Goal: Navigation & Orientation: Find specific page/section

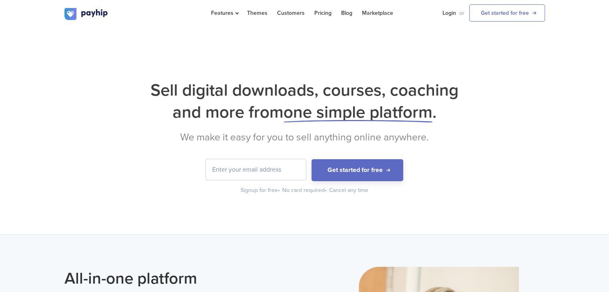
drag, startPoint x: 0, startPoint y: 0, endPoint x: 19, endPoint y: 156, distance: 157.0
click at [19, 156] on div "Sell digital downloads, courses, coaching and more from one simple platform . W…" at bounding box center [304, 131] width 609 height 208
drag, startPoint x: 263, startPoint y: 94, endPoint x: 215, endPoint y: 85, distance: 48.6
click at [215, 85] on h1 "Sell digital downloads, courses, coaching and more from one simple platform ." at bounding box center [304, 101] width 481 height 44
drag, startPoint x: 240, startPoint y: 82, endPoint x: 210, endPoint y: 76, distance: 30.6
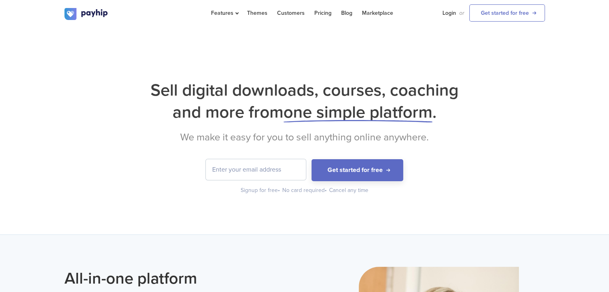
click at [210, 76] on div "Sell digital downloads, courses, coaching and more from one simple platform . W…" at bounding box center [304, 131] width 609 height 208
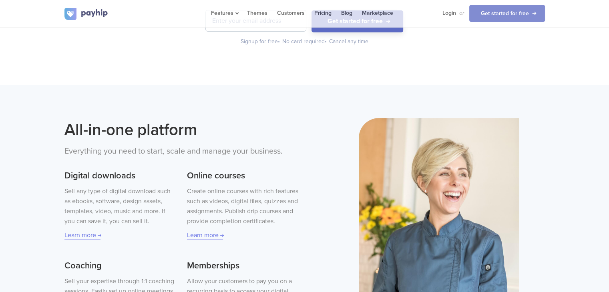
scroll to position [240, 0]
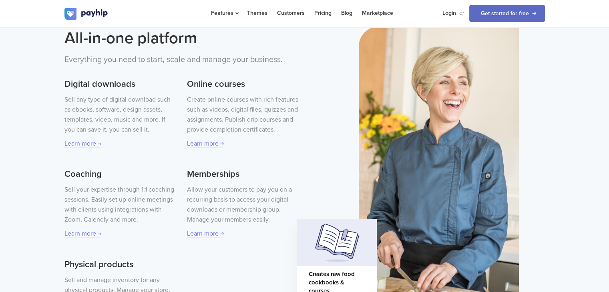
drag, startPoint x: 231, startPoint y: 97, endPoint x: 211, endPoint y: 92, distance: 20.2
click at [211, 92] on div "Online courses Create online courses with rich features such as videos, digital…" at bounding box center [242, 109] width 111 height 79
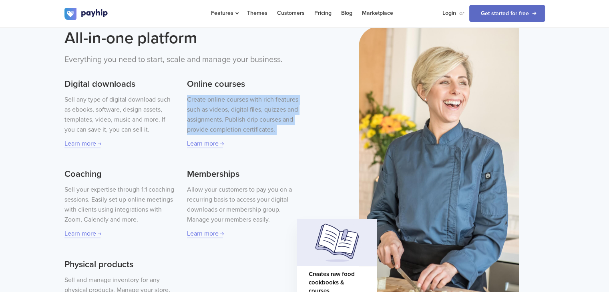
click at [210, 92] on div "Online courses Create online courses with rich features such as videos, digital…" at bounding box center [242, 109] width 111 height 79
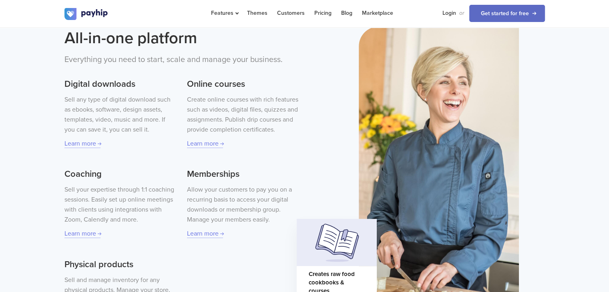
drag, startPoint x: 162, startPoint y: 106, endPoint x: 115, endPoint y: 104, distance: 46.9
click at [115, 104] on p "Sell any type of digital download such as ebooks, software, design assets, temp…" at bounding box center [119, 115] width 111 height 40
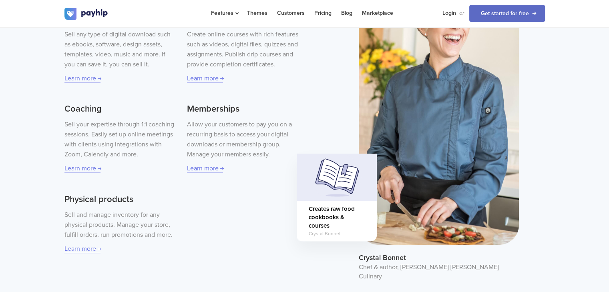
scroll to position [280, 0]
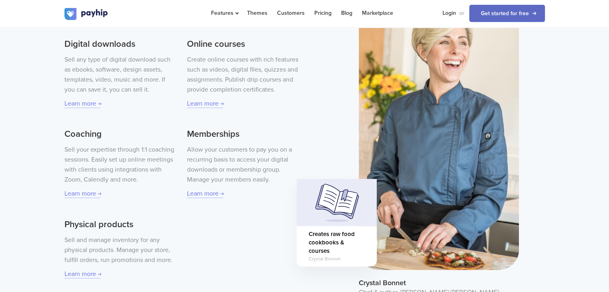
drag, startPoint x: 171, startPoint y: 116, endPoint x: 161, endPoint y: 113, distance: 10.3
click at [161, 113] on div "Digital downloads Sell any type of digital download such as ebooks, software, d…" at bounding box center [181, 155] width 234 height 250
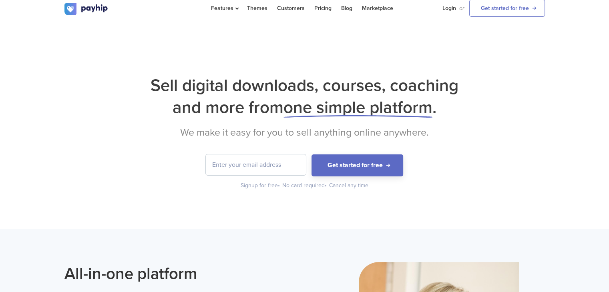
scroll to position [0, 0]
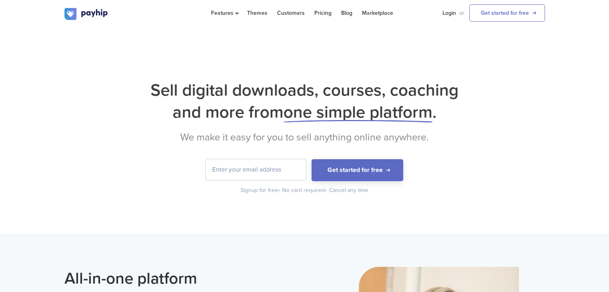
drag, startPoint x: 190, startPoint y: 119, endPoint x: 168, endPoint y: 115, distance: 21.9
click at [167, 119] on h1 "Sell digital downloads, courses, coaching and more from one simple platform ." at bounding box center [304, 101] width 481 height 44
click at [167, 114] on h1 "Sell digital downloads, courses, coaching and more from one simple platform ." at bounding box center [304, 101] width 481 height 44
click at [169, 114] on h1 "Sell digital downloads, courses, coaching and more from one simple platform ." at bounding box center [304, 101] width 481 height 44
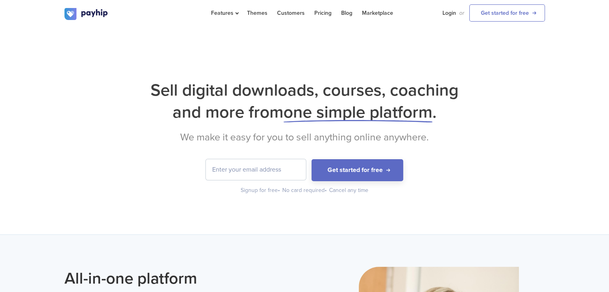
drag, startPoint x: 175, startPoint y: 110, endPoint x: 179, endPoint y: 109, distance: 4.9
click at [177, 110] on h1 "Sell digital downloads, courses, coaching and more from one simple platform ." at bounding box center [304, 101] width 481 height 44
click at [181, 108] on h1 "Sell digital downloads, courses, coaching and more from one simple platform ." at bounding box center [304, 101] width 481 height 44
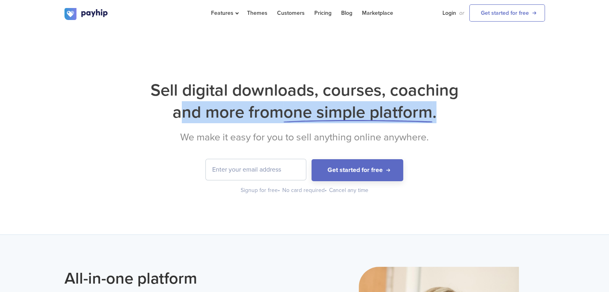
click at [181, 107] on h1 "Sell digital downloads, courses, coaching and more from one simple platform ." at bounding box center [304, 101] width 481 height 44
click at [171, 104] on h1 "Sell digital downloads, courses, coaching and more from one simple platform ." at bounding box center [304, 101] width 481 height 44
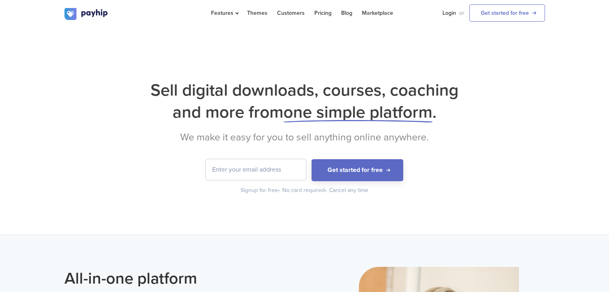
click at [172, 90] on h1 "Sell digital downloads, courses, coaching and more from one simple platform ." at bounding box center [304, 101] width 481 height 44
click at [174, 91] on h1 "Sell digital downloads, courses, coaching and more from one simple platform ." at bounding box center [304, 101] width 481 height 44
click at [176, 89] on h1 "Sell digital downloads, courses, coaching and more from one simple platform ." at bounding box center [304, 101] width 481 height 44
drag, startPoint x: 181, startPoint y: 85, endPoint x: 182, endPoint y: 72, distance: 13.7
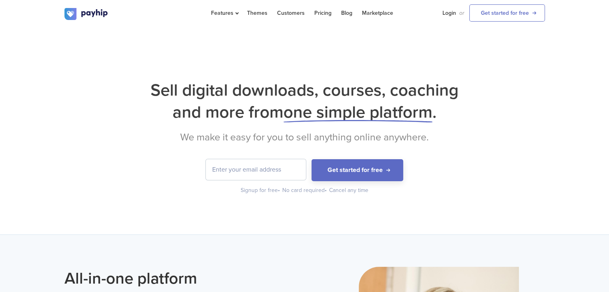
click at [183, 73] on div "Sell digital downloads, courses, coaching and more from one simple platform . W…" at bounding box center [304, 131] width 609 height 208
drag, startPoint x: 182, startPoint y: 72, endPoint x: 187, endPoint y: 74, distance: 5.7
click at [184, 73] on div "Sell digital downloads, courses, coaching and more from one simple platform . W…" at bounding box center [304, 131] width 609 height 208
drag, startPoint x: 341, startPoint y: 40, endPoint x: 314, endPoint y: 48, distance: 28.5
click at [314, 48] on div "Sell digital downloads, courses, coaching and more from one simple platform . W…" at bounding box center [304, 131] width 609 height 208
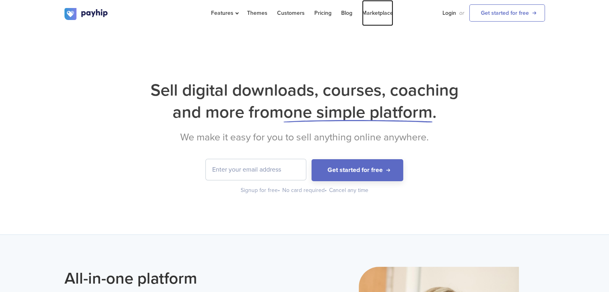
click at [375, 14] on link "Marketplace" at bounding box center [377, 13] width 31 height 26
